Goal: Find specific page/section: Find specific page/section

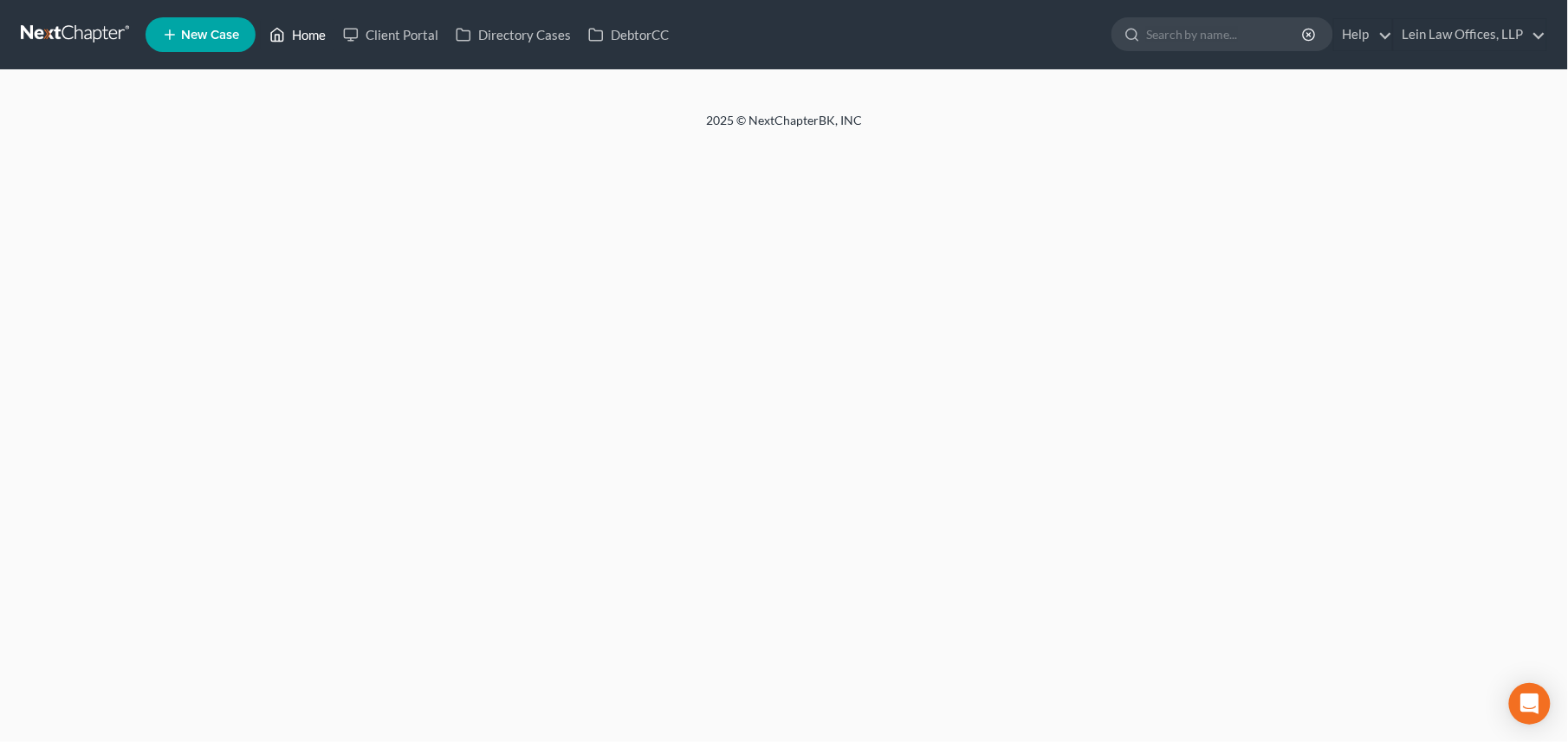
click at [296, 29] on link "Home" at bounding box center [297, 35] width 74 height 31
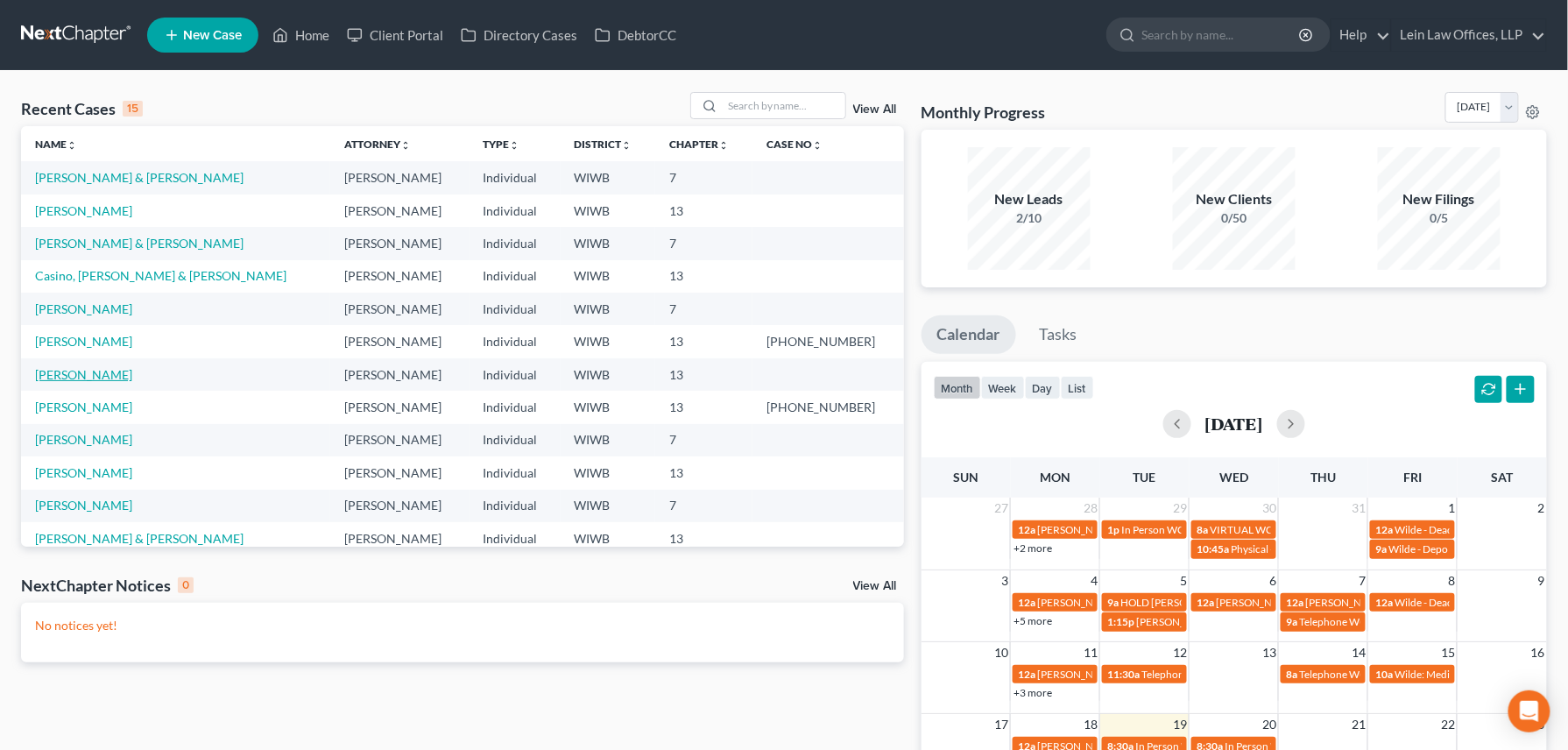
click at [63, 373] on link "[PERSON_NAME]" at bounding box center [83, 374] width 97 height 15
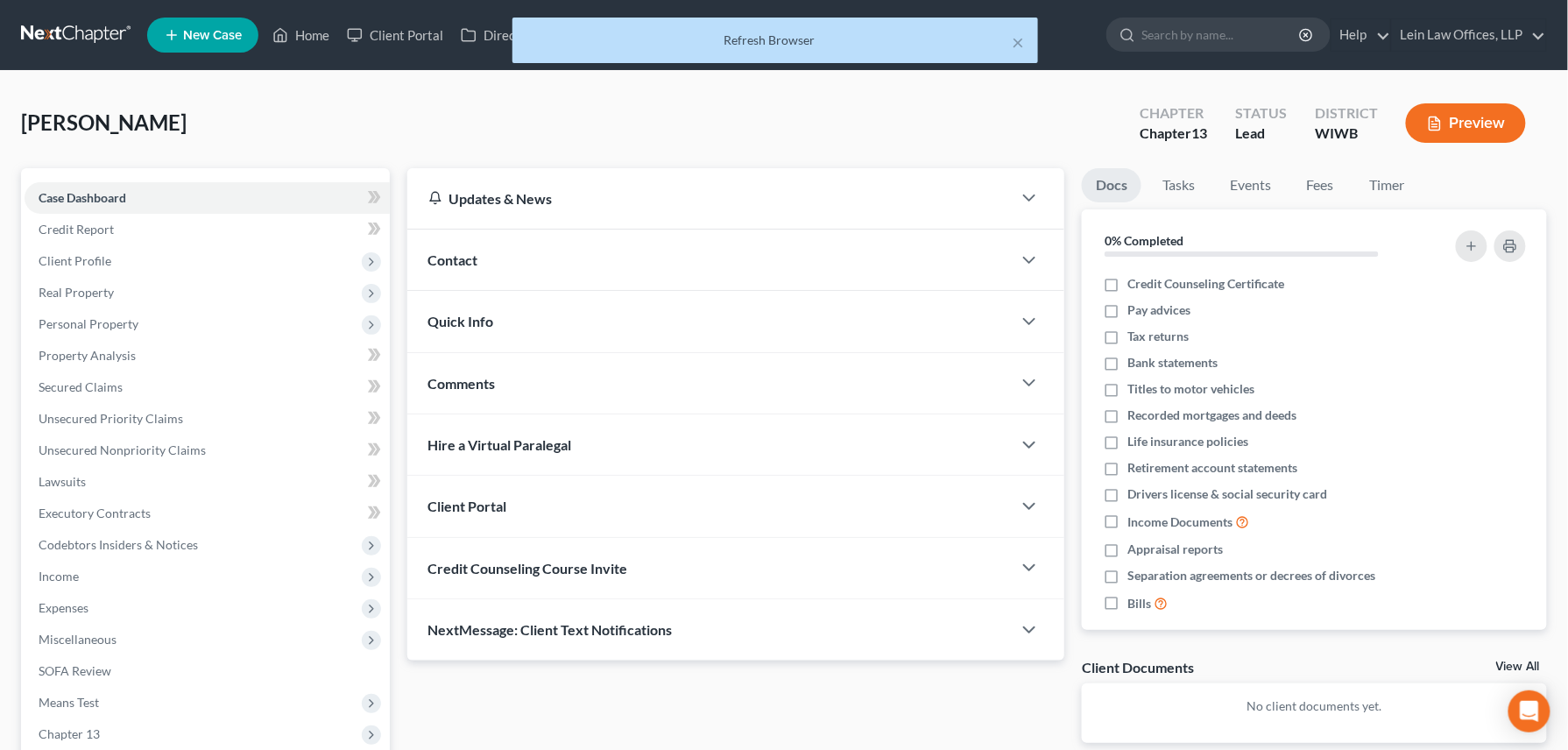
click at [317, 36] on div "× Refresh Browser" at bounding box center [775, 44] width 1568 height 54
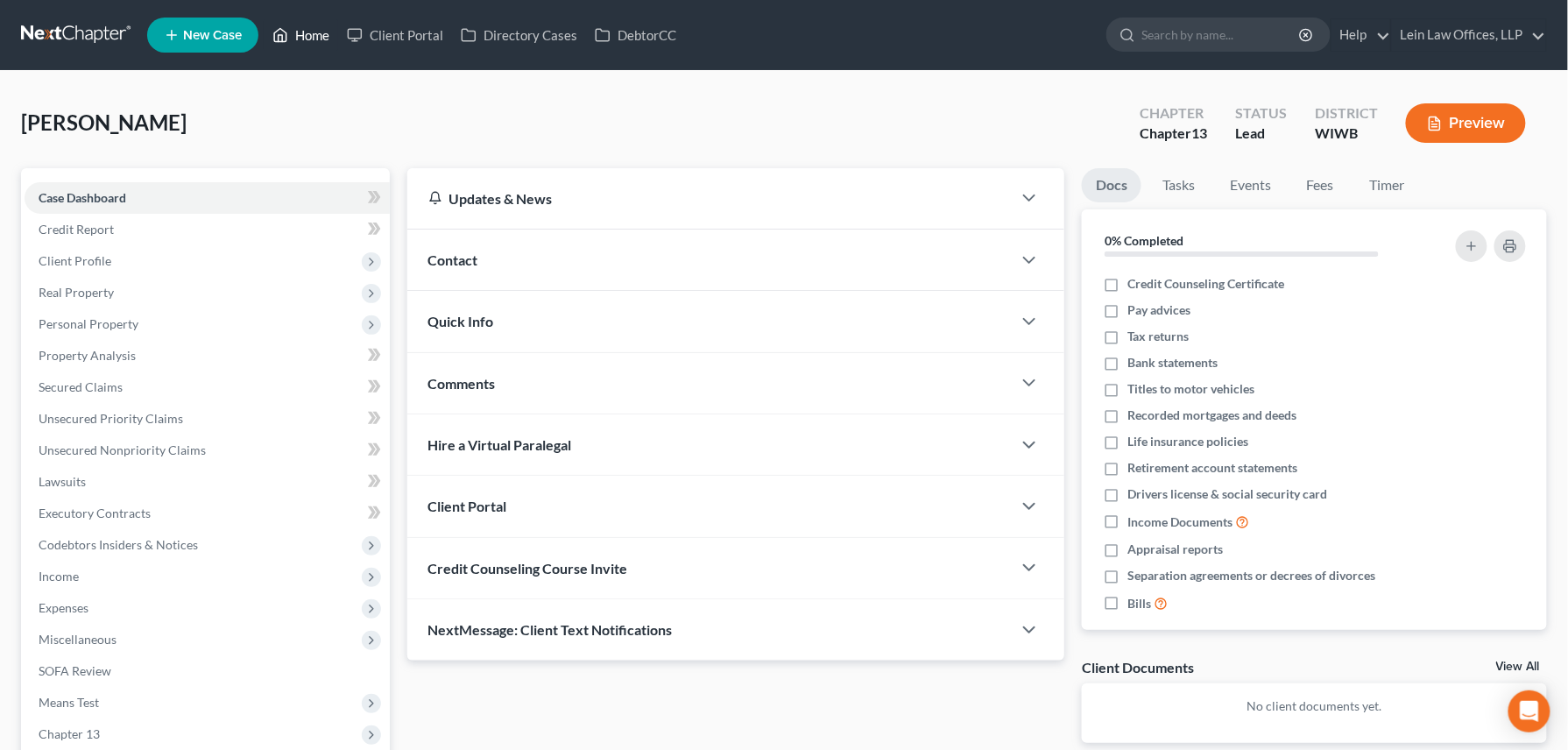
click at [306, 26] on link "Home" at bounding box center [301, 35] width 74 height 31
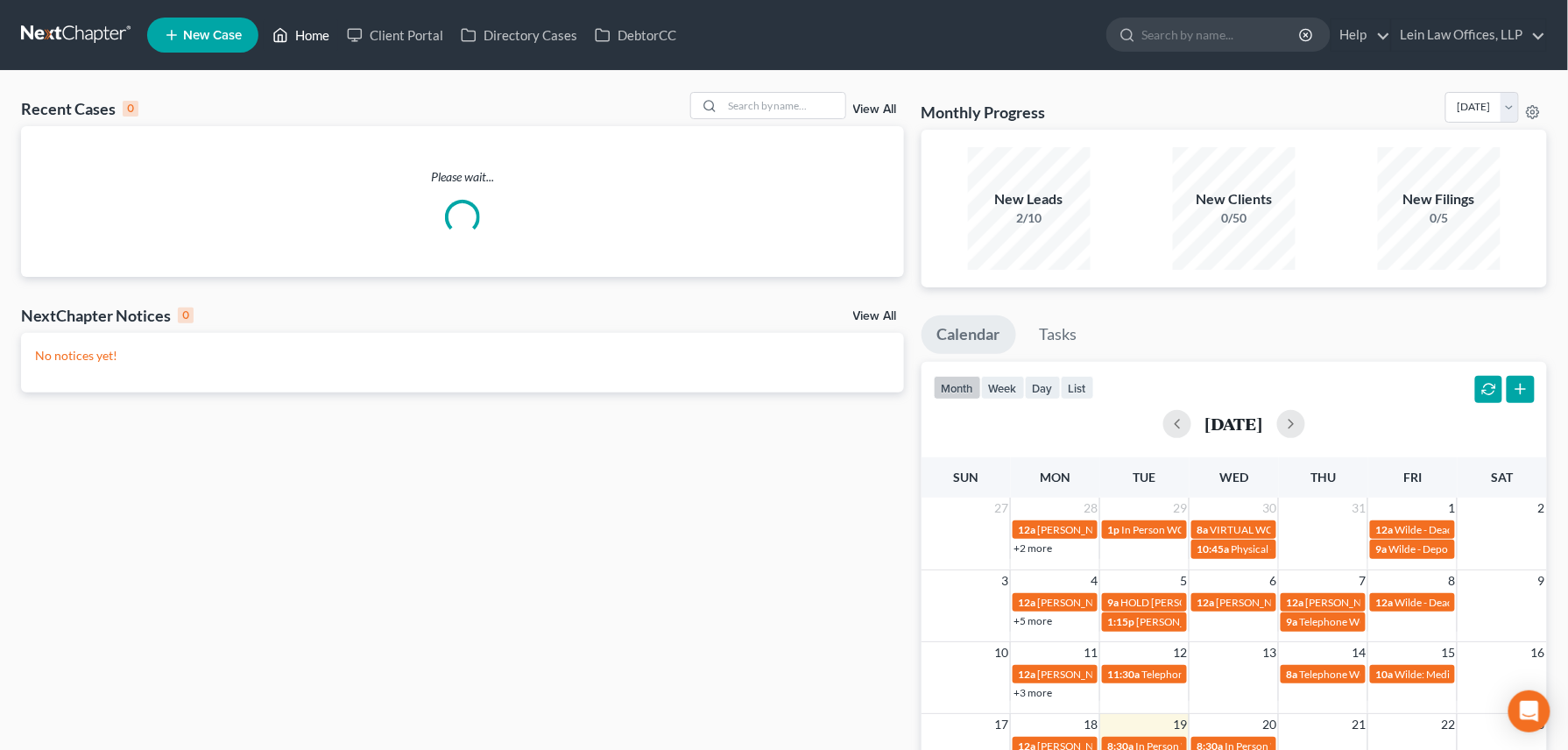
click at [299, 32] on link "Home" at bounding box center [301, 35] width 74 height 31
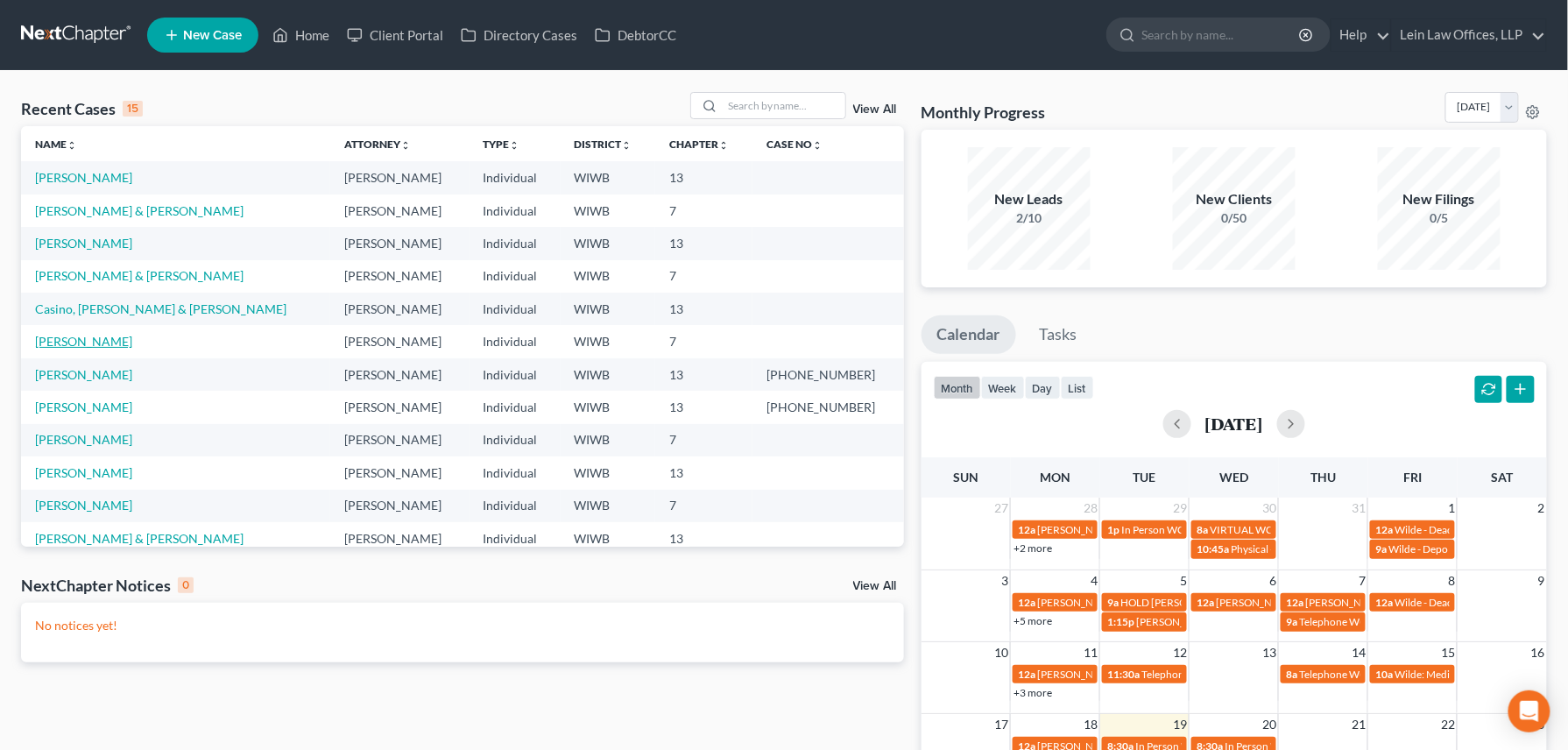
click at [61, 344] on link "[PERSON_NAME]" at bounding box center [83, 341] width 97 height 15
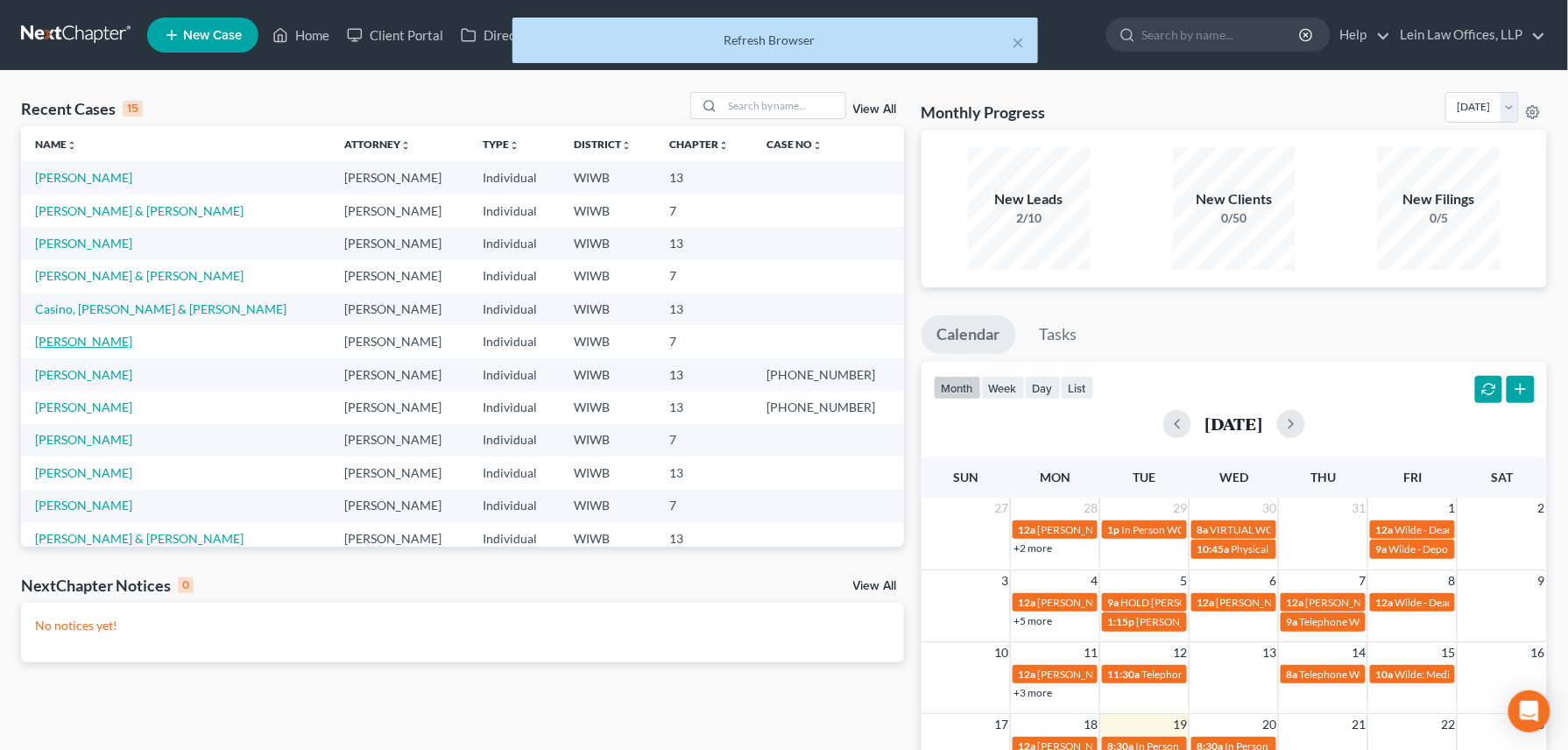
click at [61, 344] on link "[PERSON_NAME]" at bounding box center [83, 341] width 97 height 15
click at [148, 344] on td "[PERSON_NAME]" at bounding box center [175, 341] width 309 height 32
click at [116, 344] on link "[PERSON_NAME]" at bounding box center [83, 341] width 97 height 15
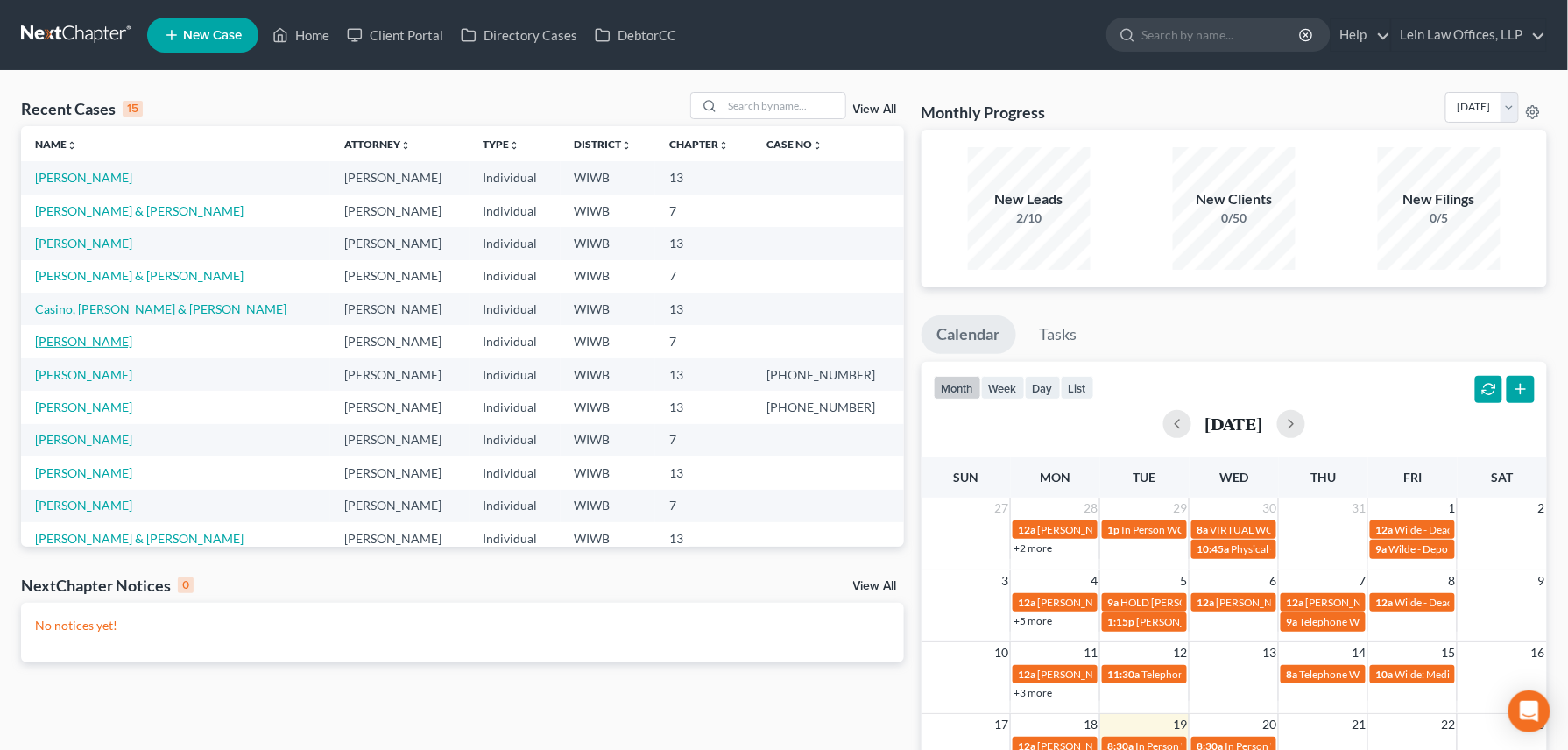
click at [73, 344] on link "[PERSON_NAME]" at bounding box center [83, 341] width 97 height 15
click at [1532, 709] on icon "Open Intercom Messenger" at bounding box center [1529, 711] width 21 height 23
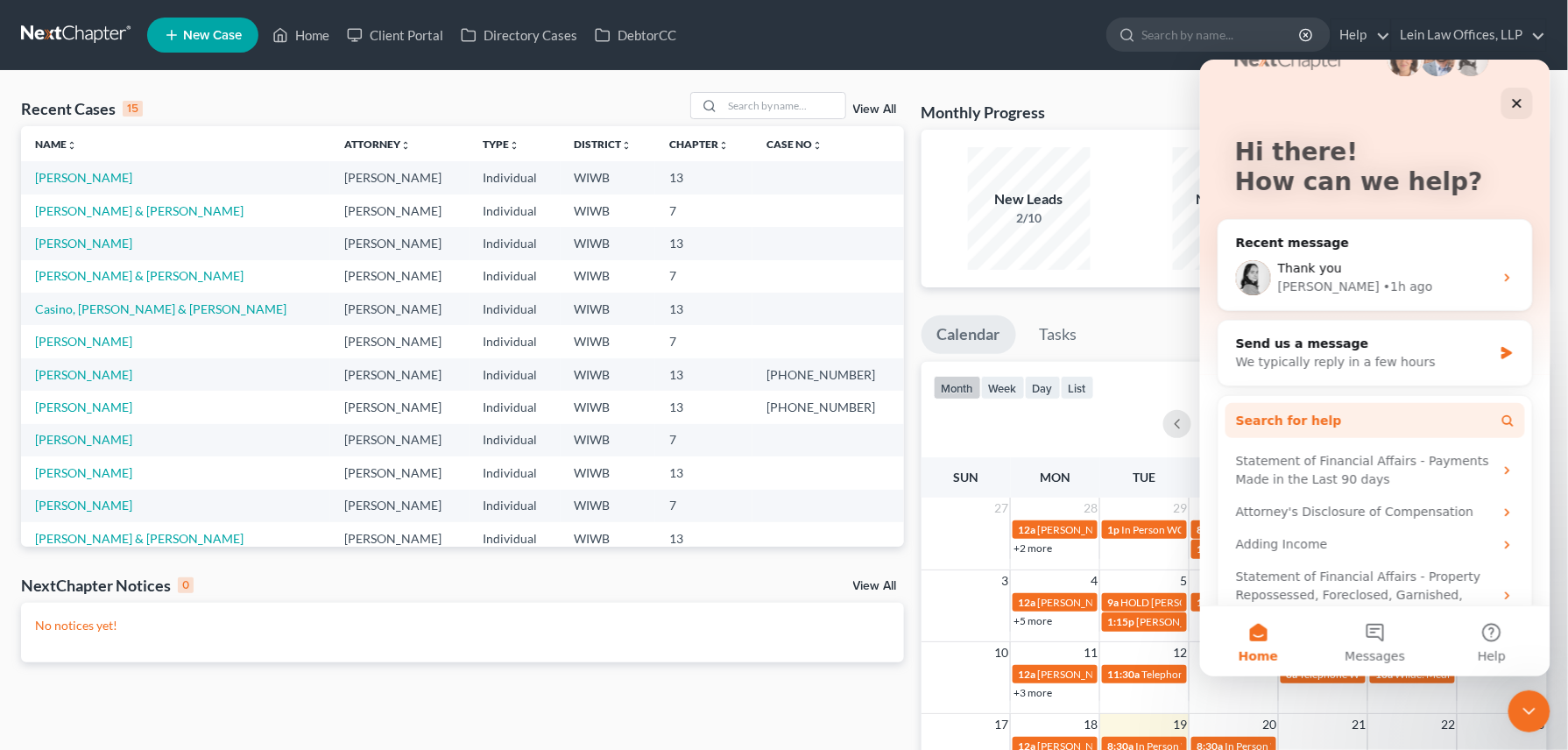
scroll to position [89, 0]
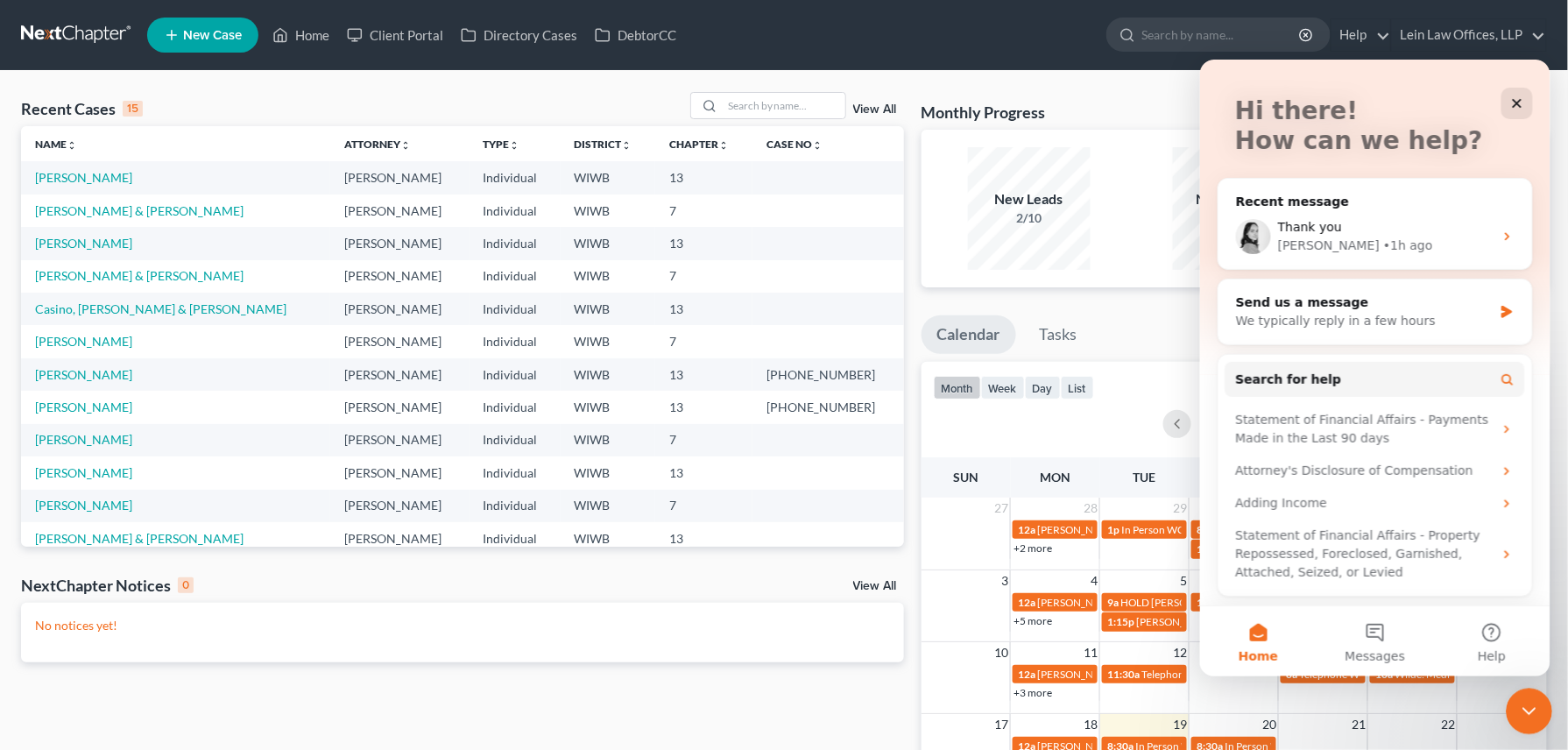
click at [1529, 700] on icon "Close Intercom Messenger" at bounding box center [1526, 708] width 21 height 21
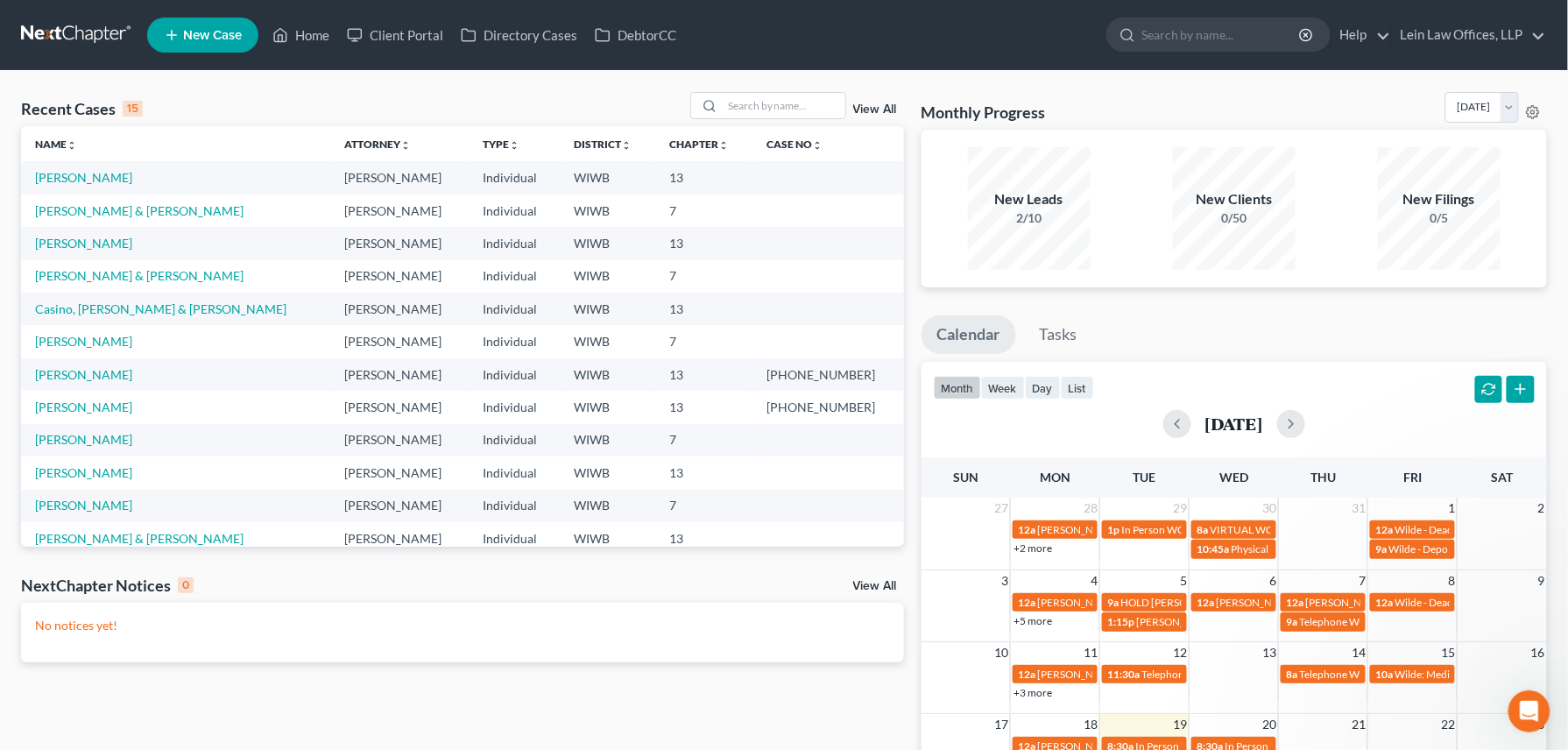
scroll to position [0, 0]
